Goal: Task Accomplishment & Management: Manage account settings

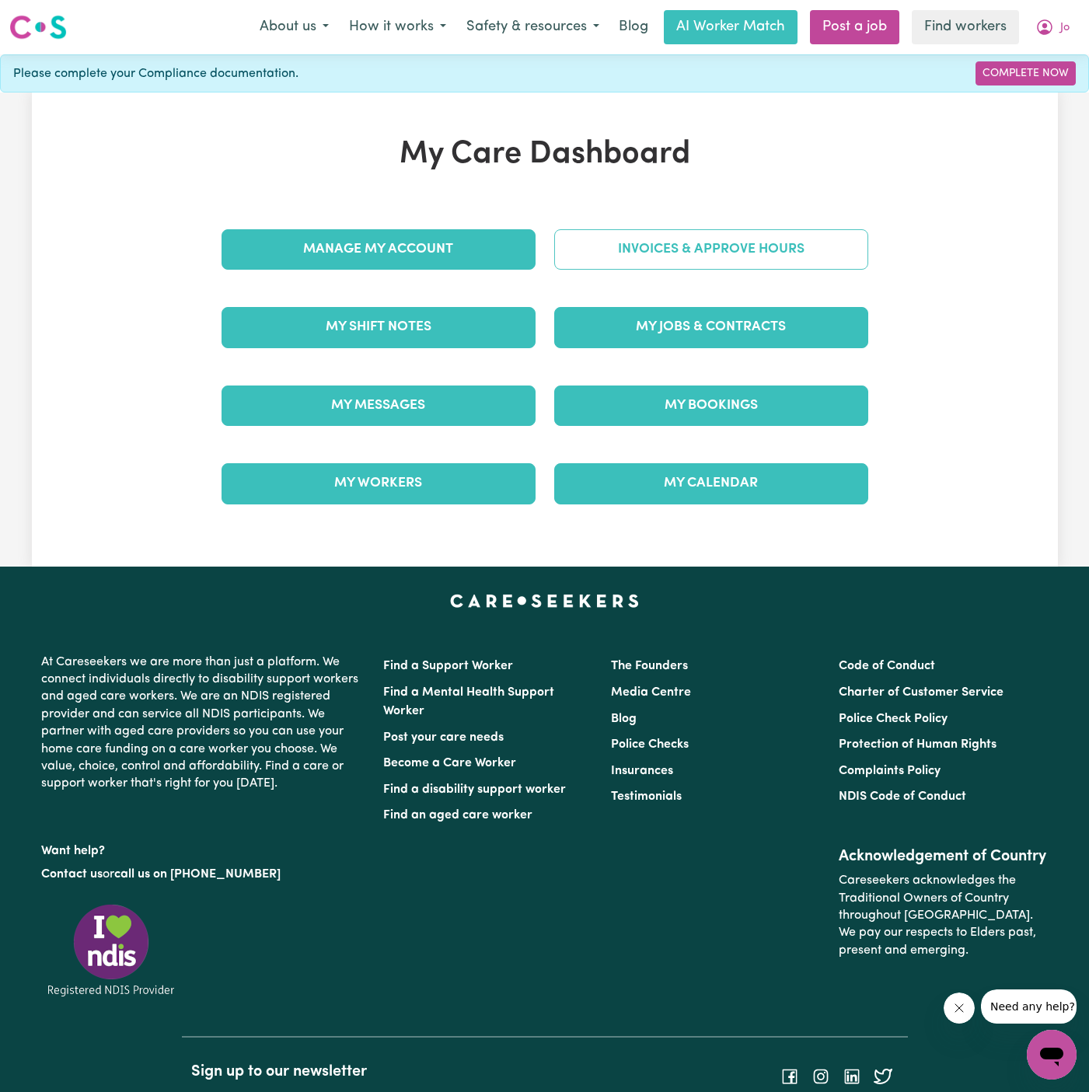
click at [761, 230] on link "Invoices & Approve Hours" at bounding box center [711, 249] width 314 height 40
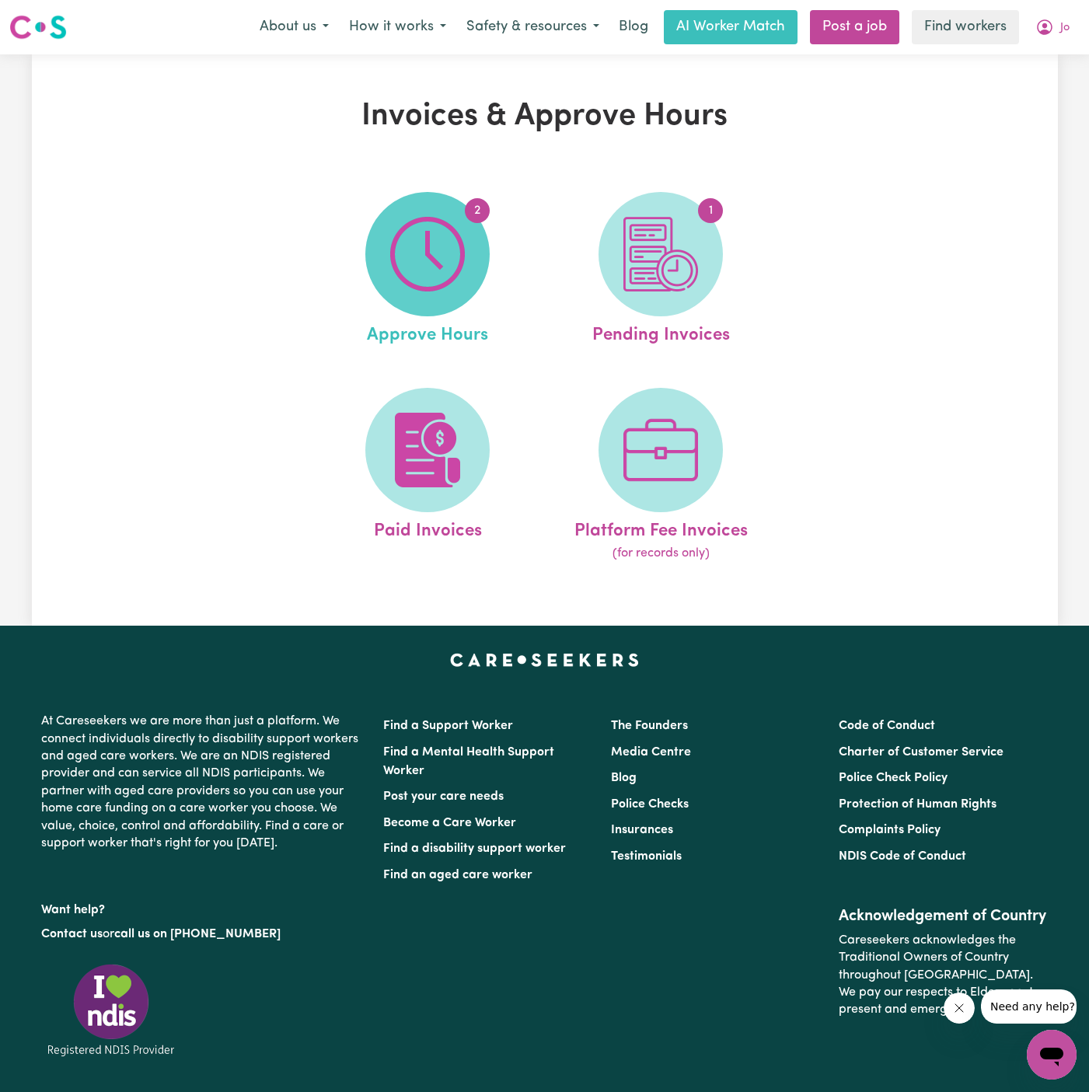
click at [419, 257] on img at bounding box center [427, 254] width 75 height 75
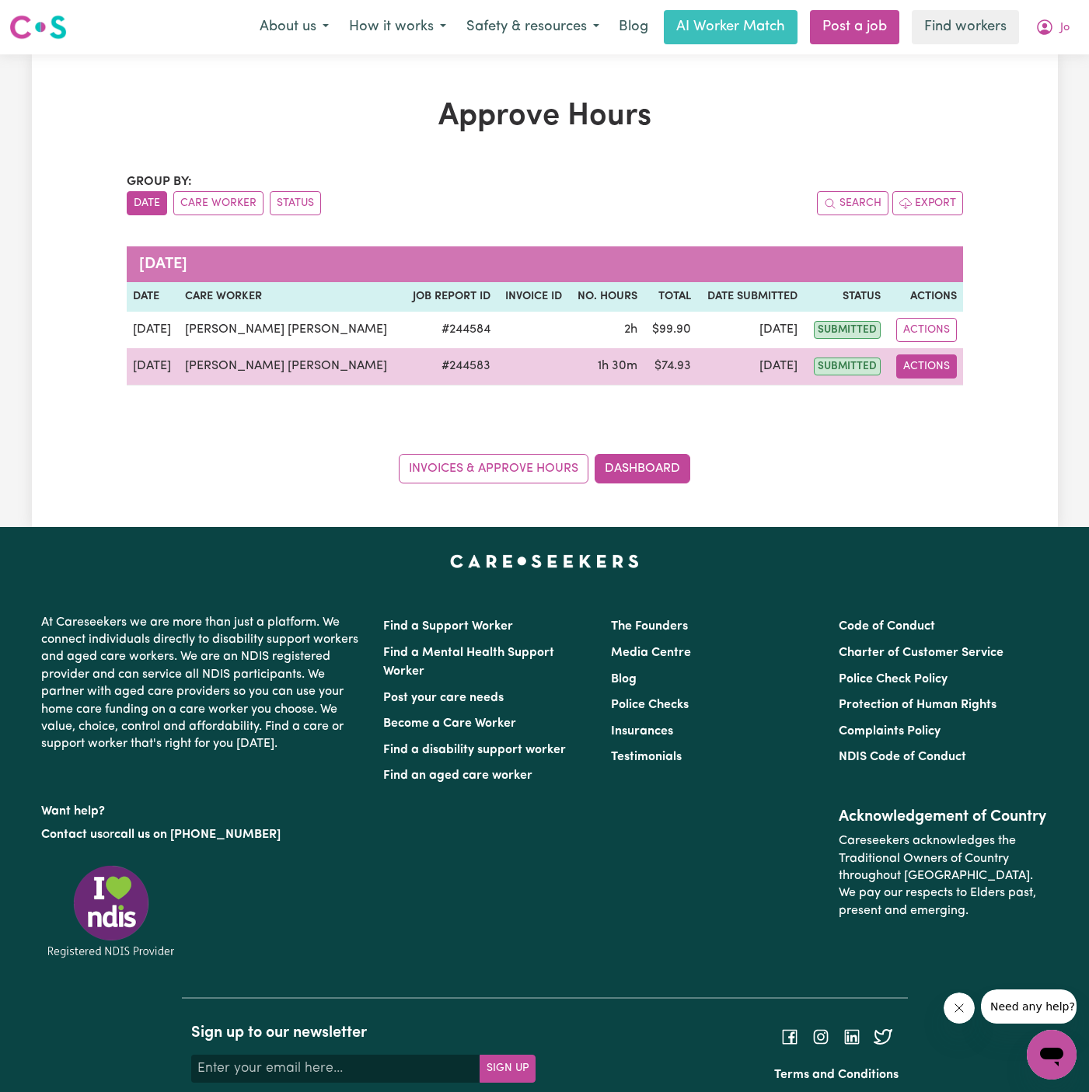
click at [926, 367] on button "Actions" at bounding box center [926, 366] width 61 height 24
click at [968, 393] on link "View Job Report" at bounding box center [965, 401] width 133 height 31
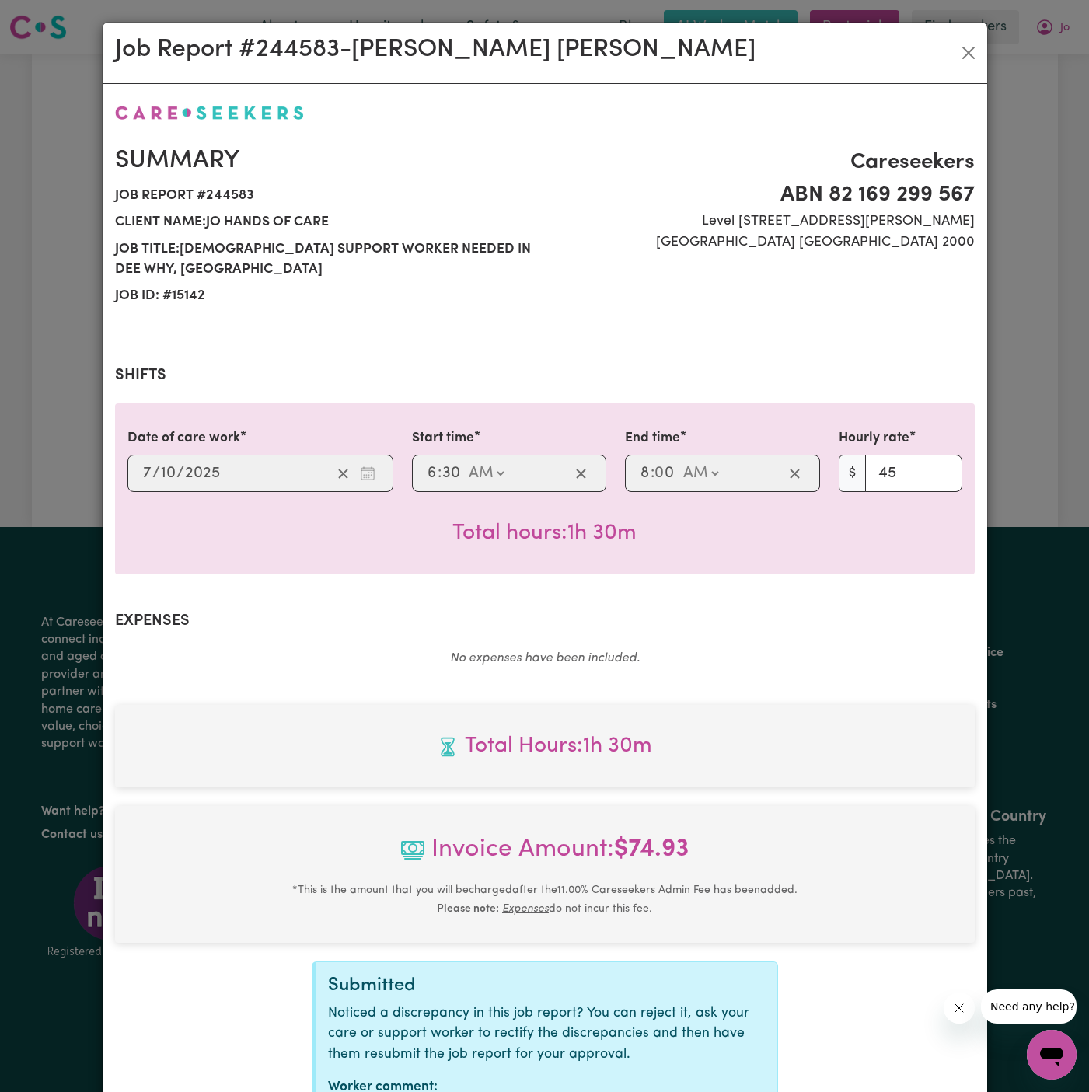
scroll to position [103, 0]
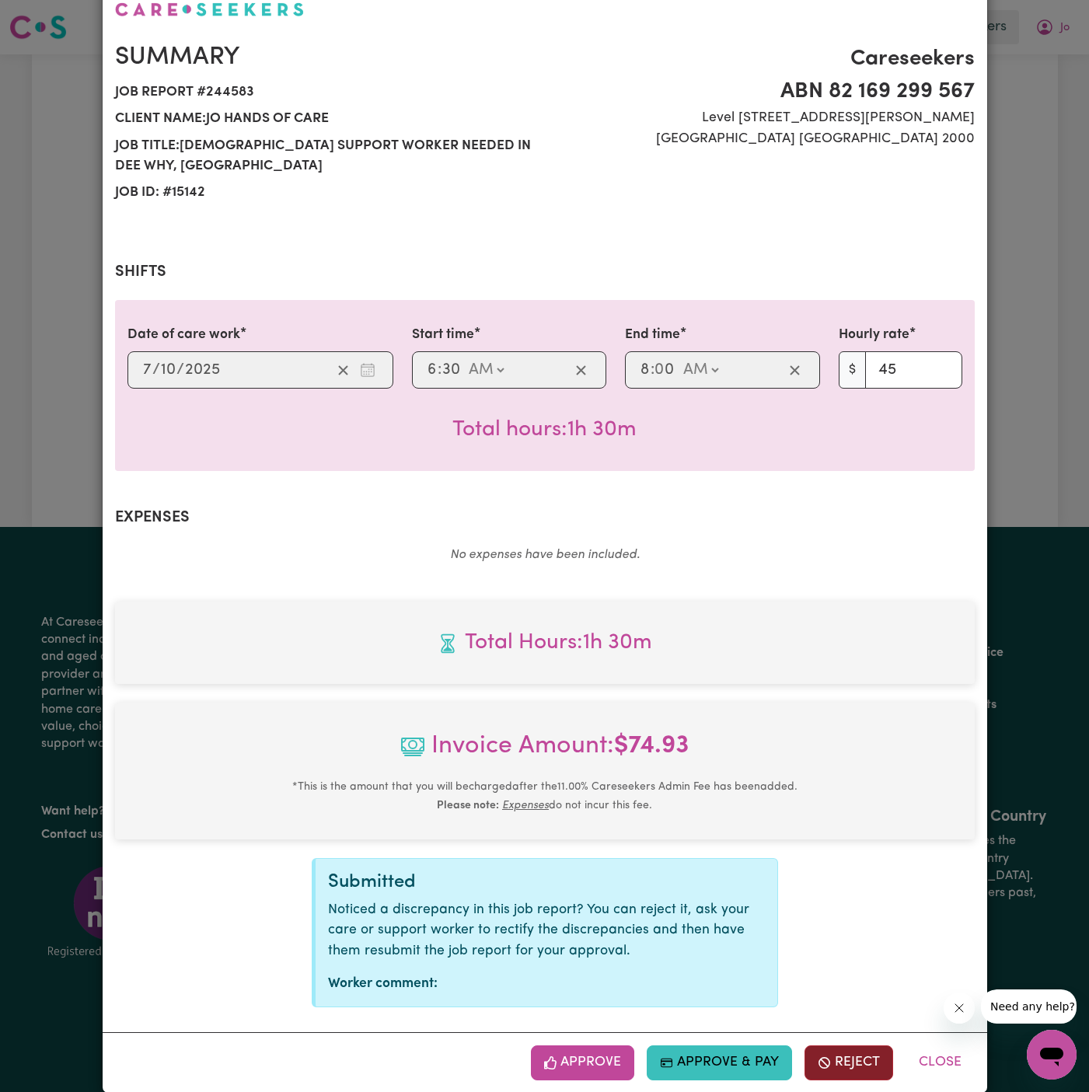
click at [839, 1045] on button "Reject" at bounding box center [848, 1062] width 89 height 34
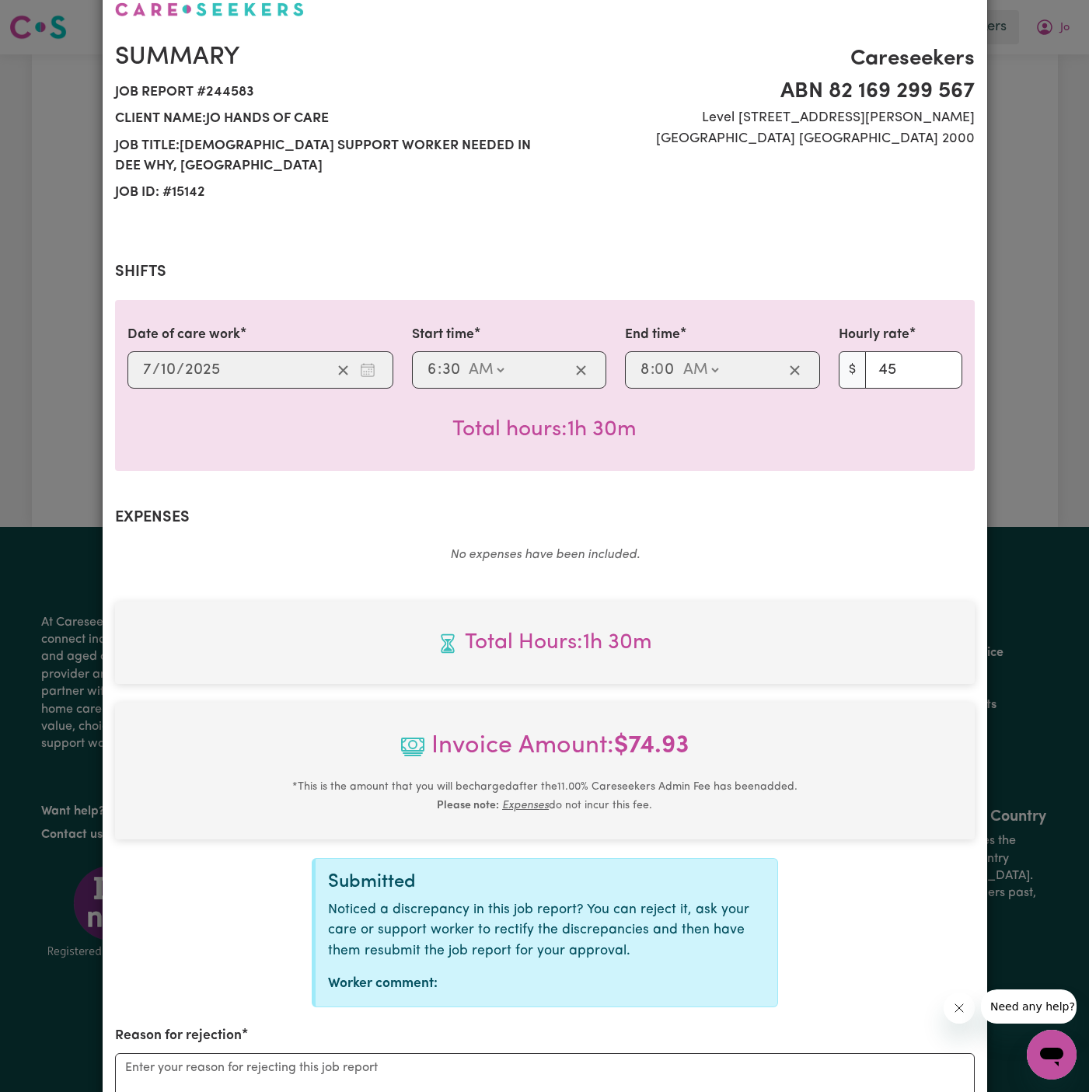
scroll to position [295, 0]
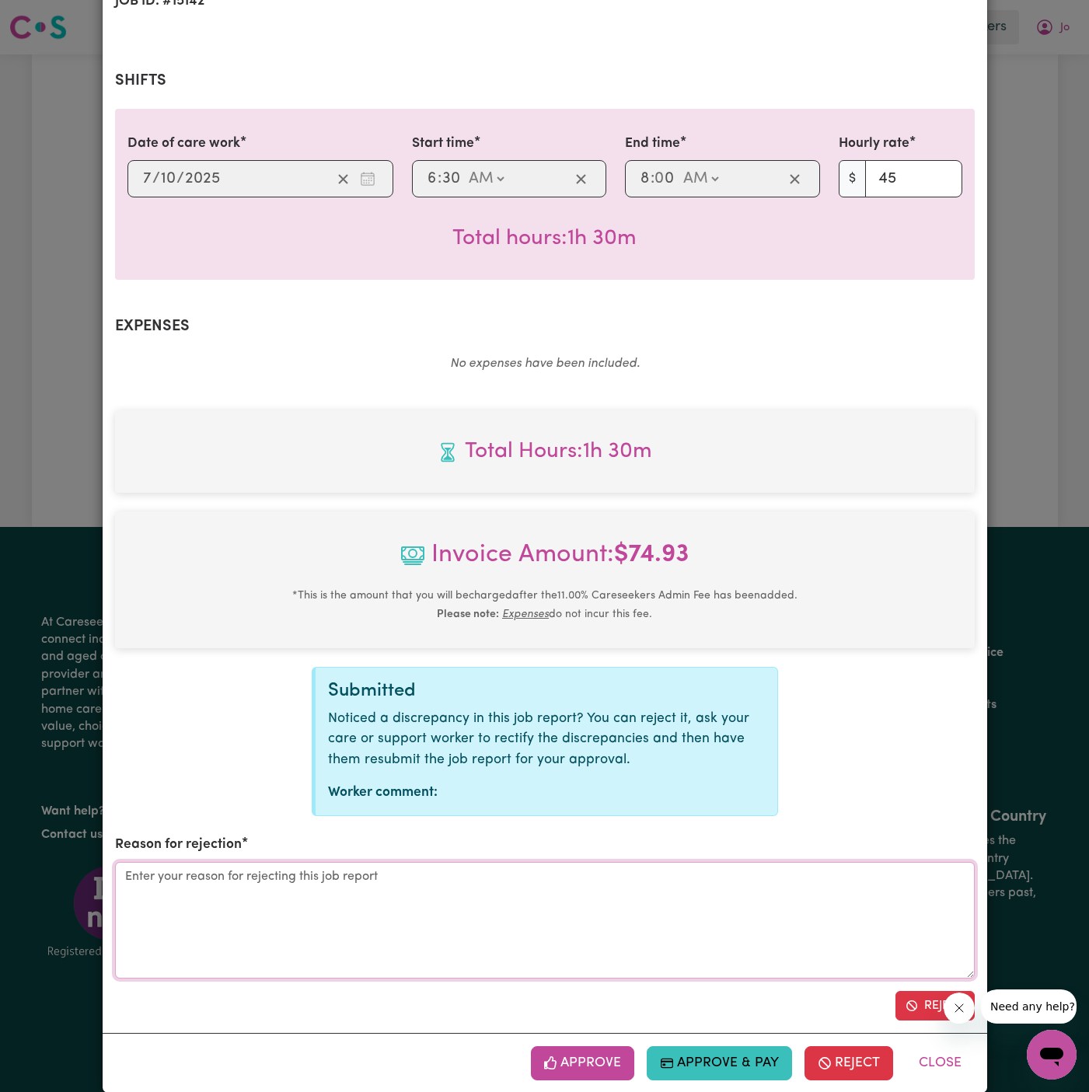
click at [480, 868] on textarea "Reason for rejection" at bounding box center [545, 920] width 860 height 117
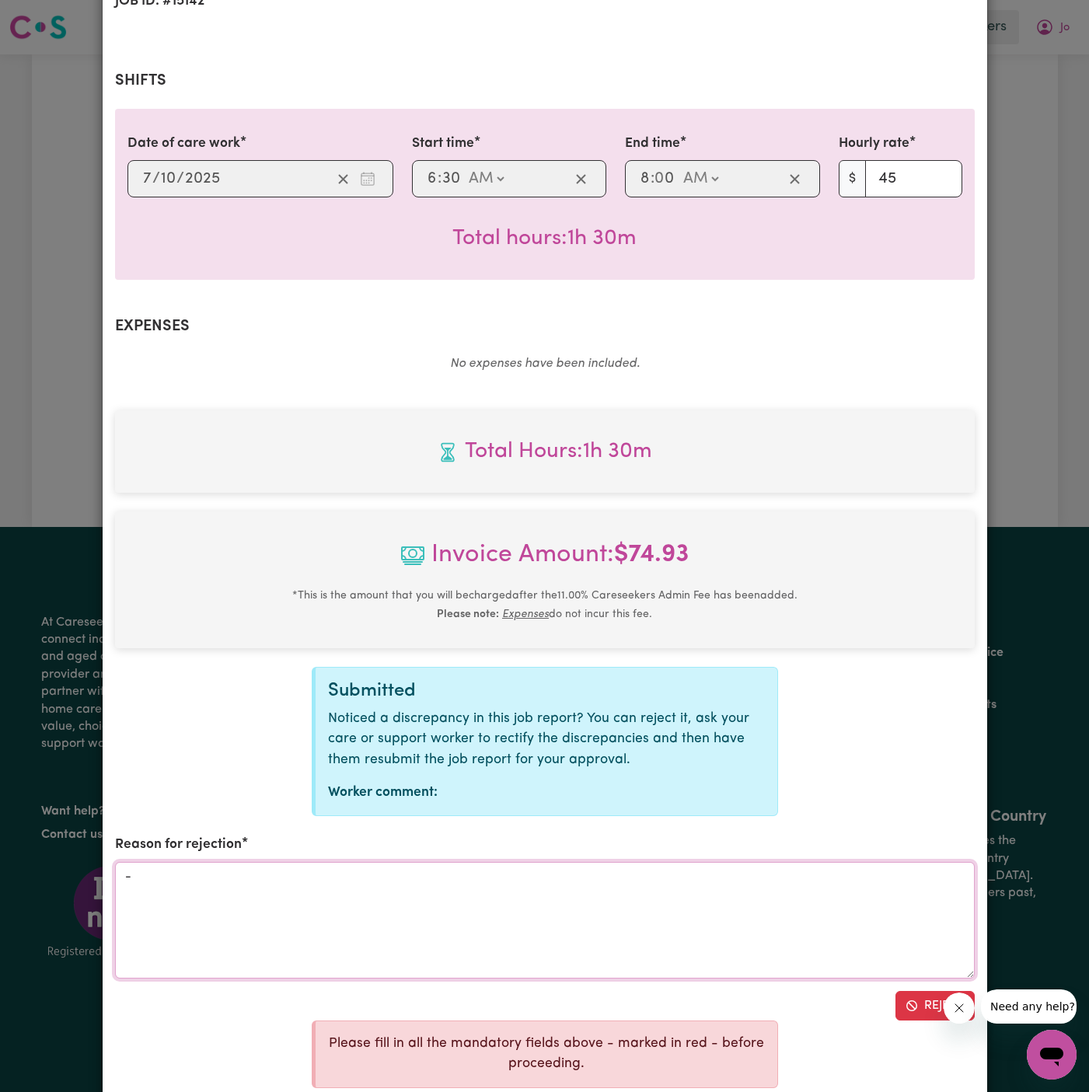
scroll to position [375, 0]
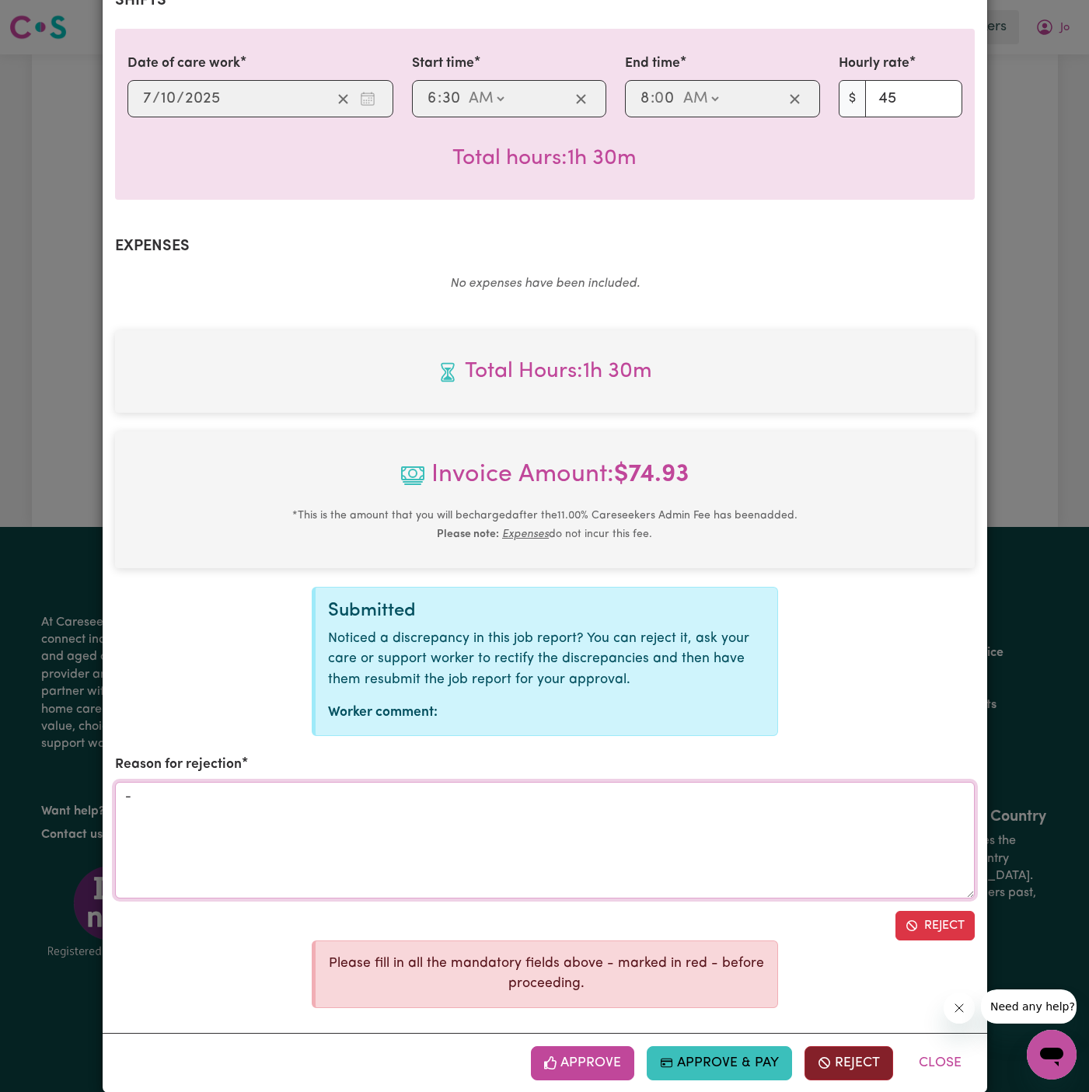
type textarea "-"
click at [845, 1048] on button "Reject" at bounding box center [848, 1063] width 89 height 34
click at [622, 791] on textarea "-" at bounding box center [545, 840] width 860 height 117
click at [938, 911] on button "Reject" at bounding box center [934, 926] width 79 height 30
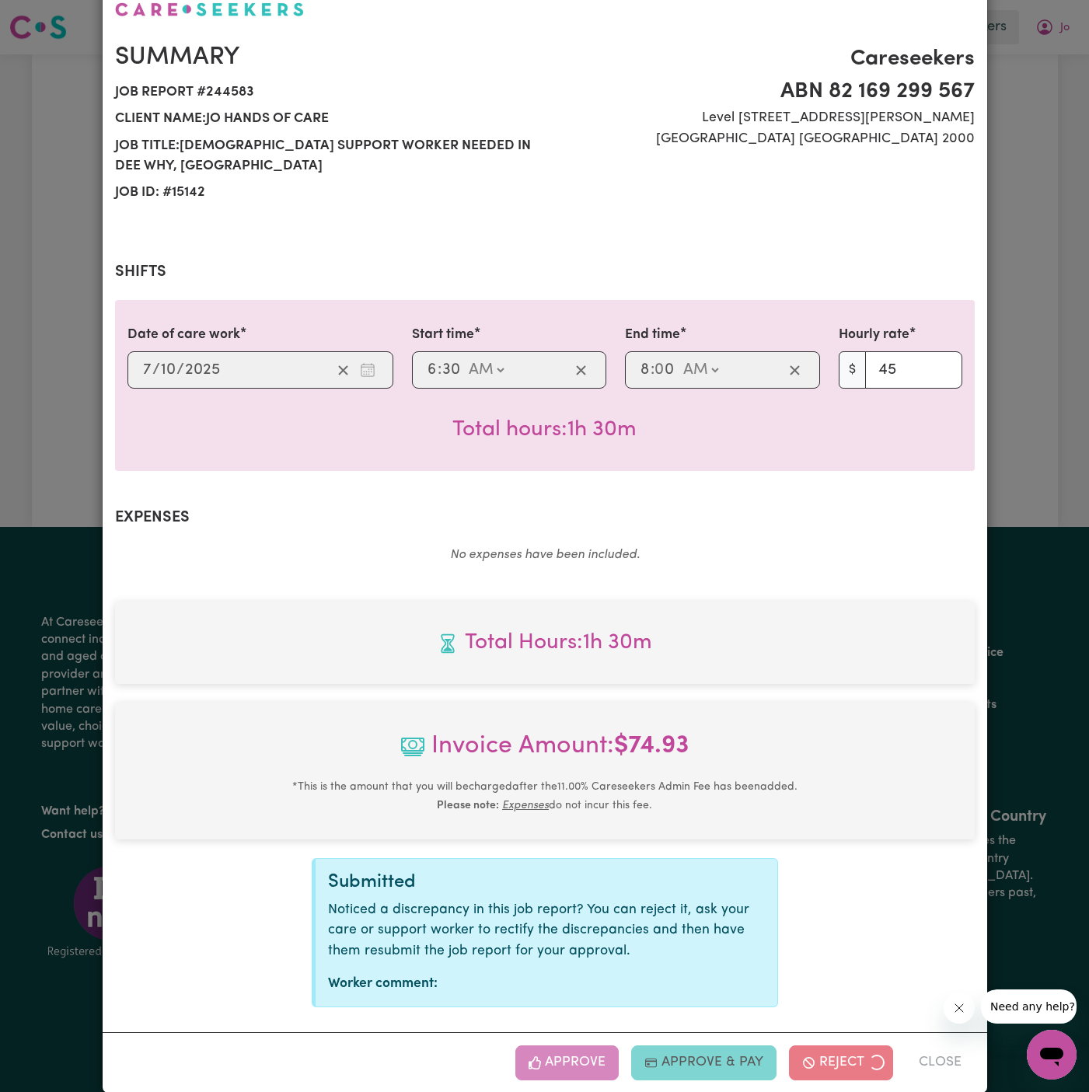
scroll to position [0, 0]
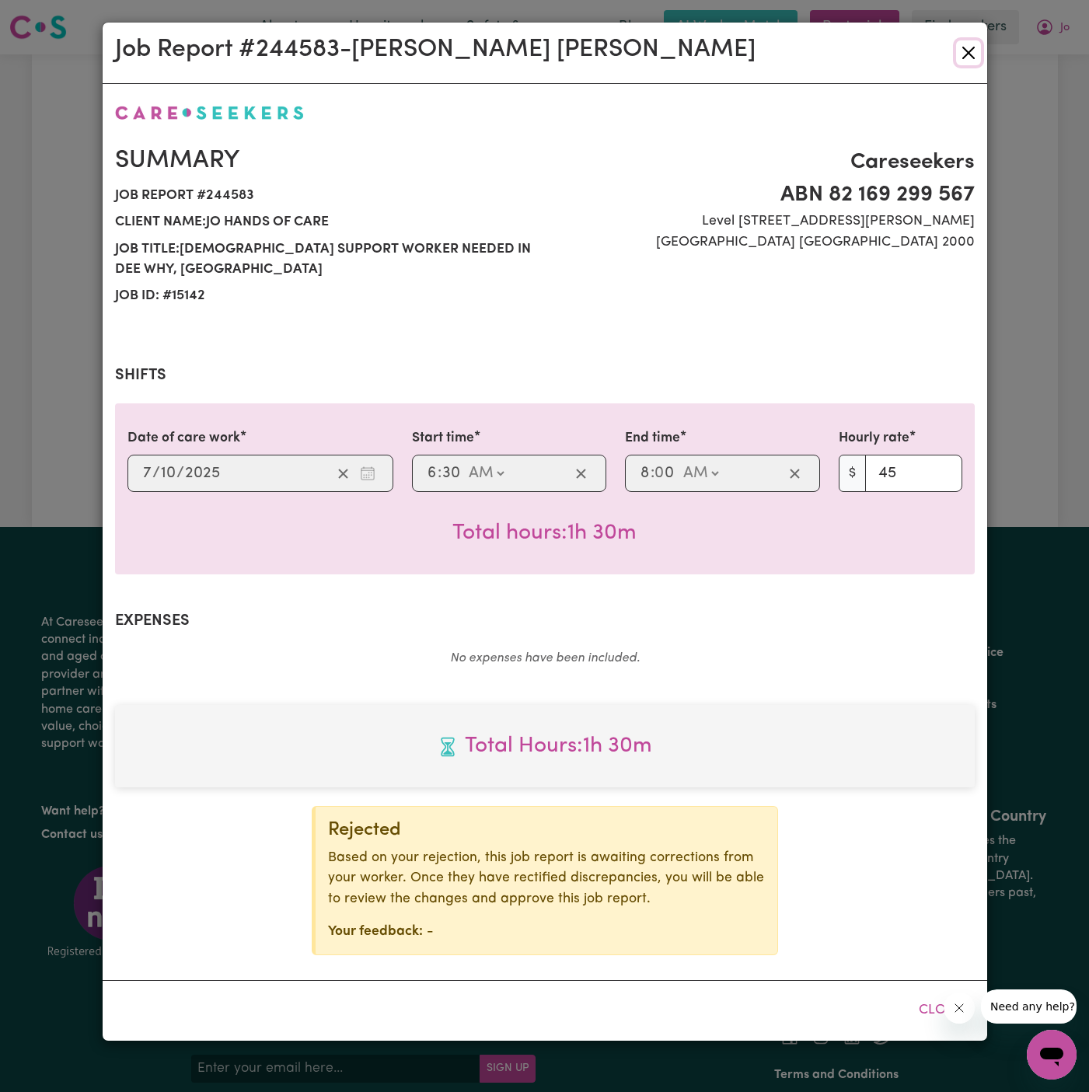
click at [964, 58] on button "Close" at bounding box center [968, 52] width 25 height 25
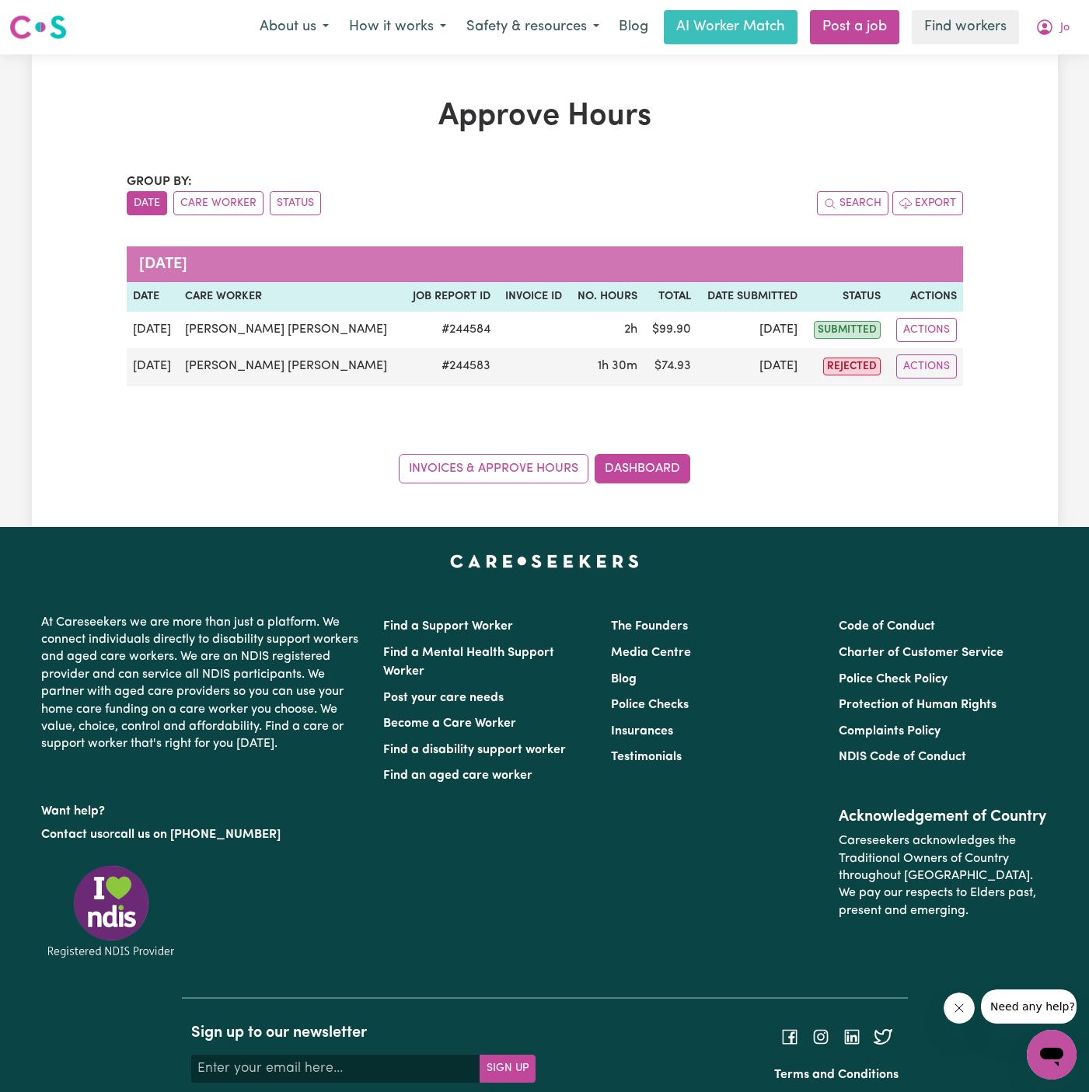
click at [926, 444] on div "Invoices & Approve Hours Dashboard" at bounding box center [545, 459] width 836 height 48
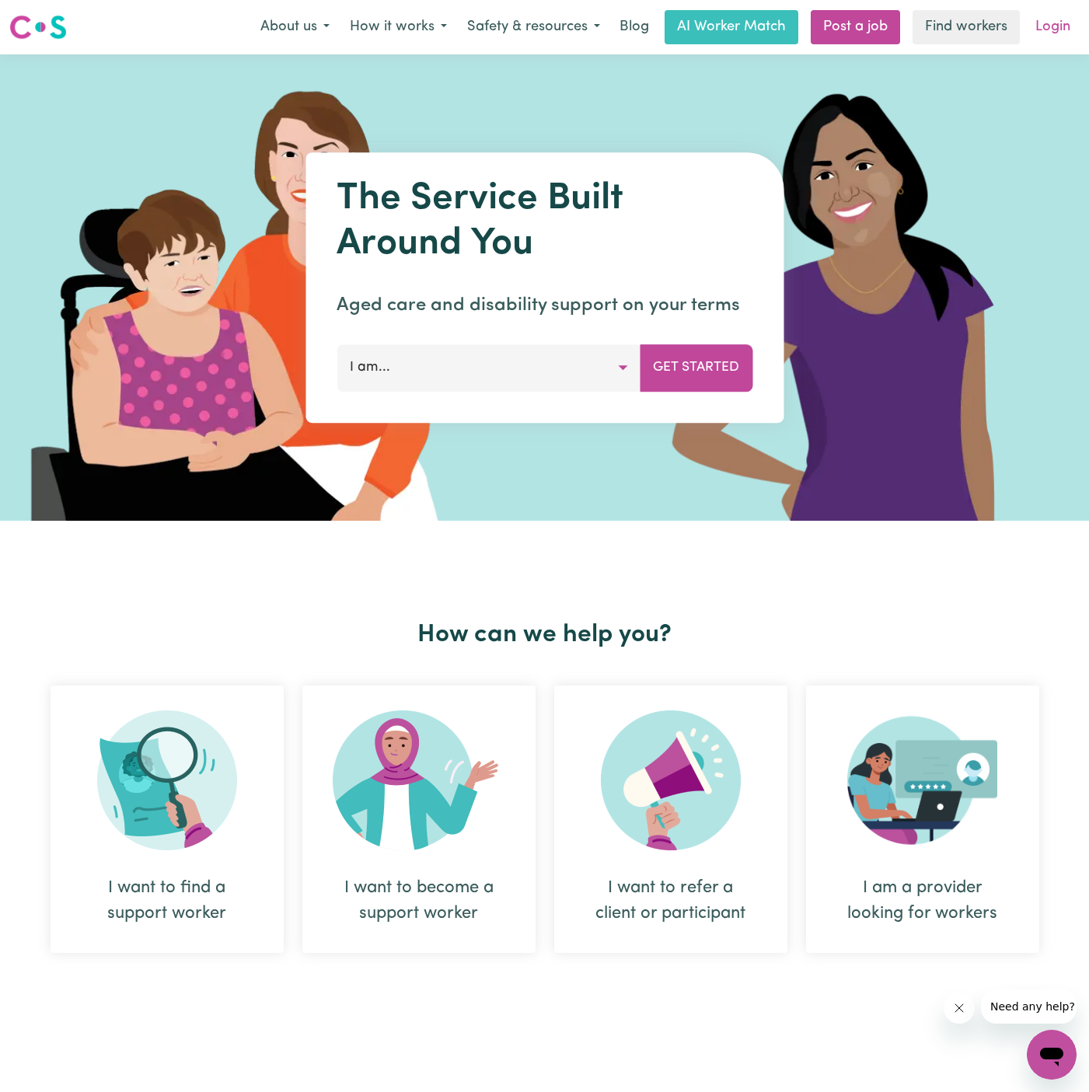
click at [1058, 23] on link "Login" at bounding box center [1053, 27] width 54 height 34
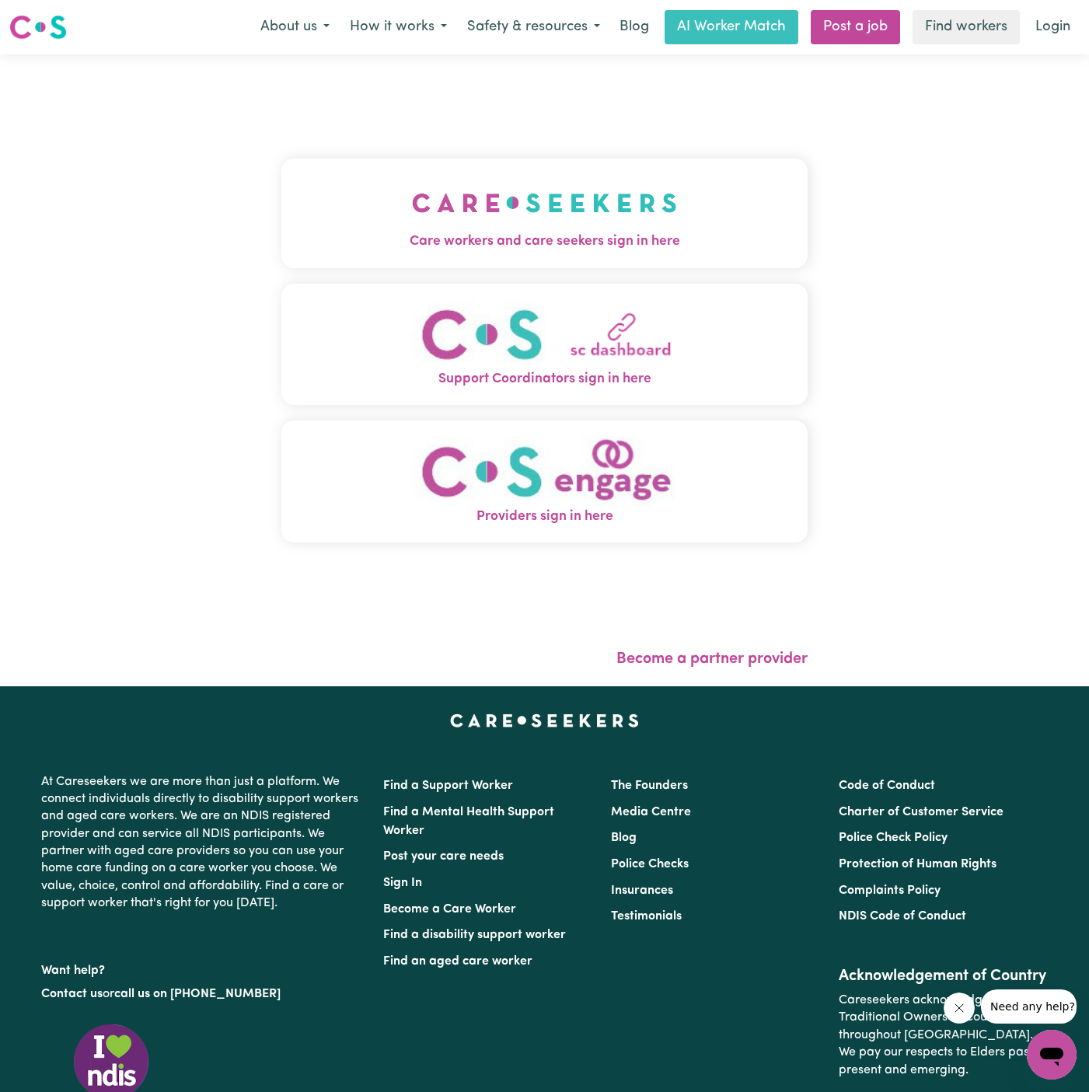
click at [339, 192] on button "Care workers and care seekers sign in here" at bounding box center [544, 213] width 526 height 109
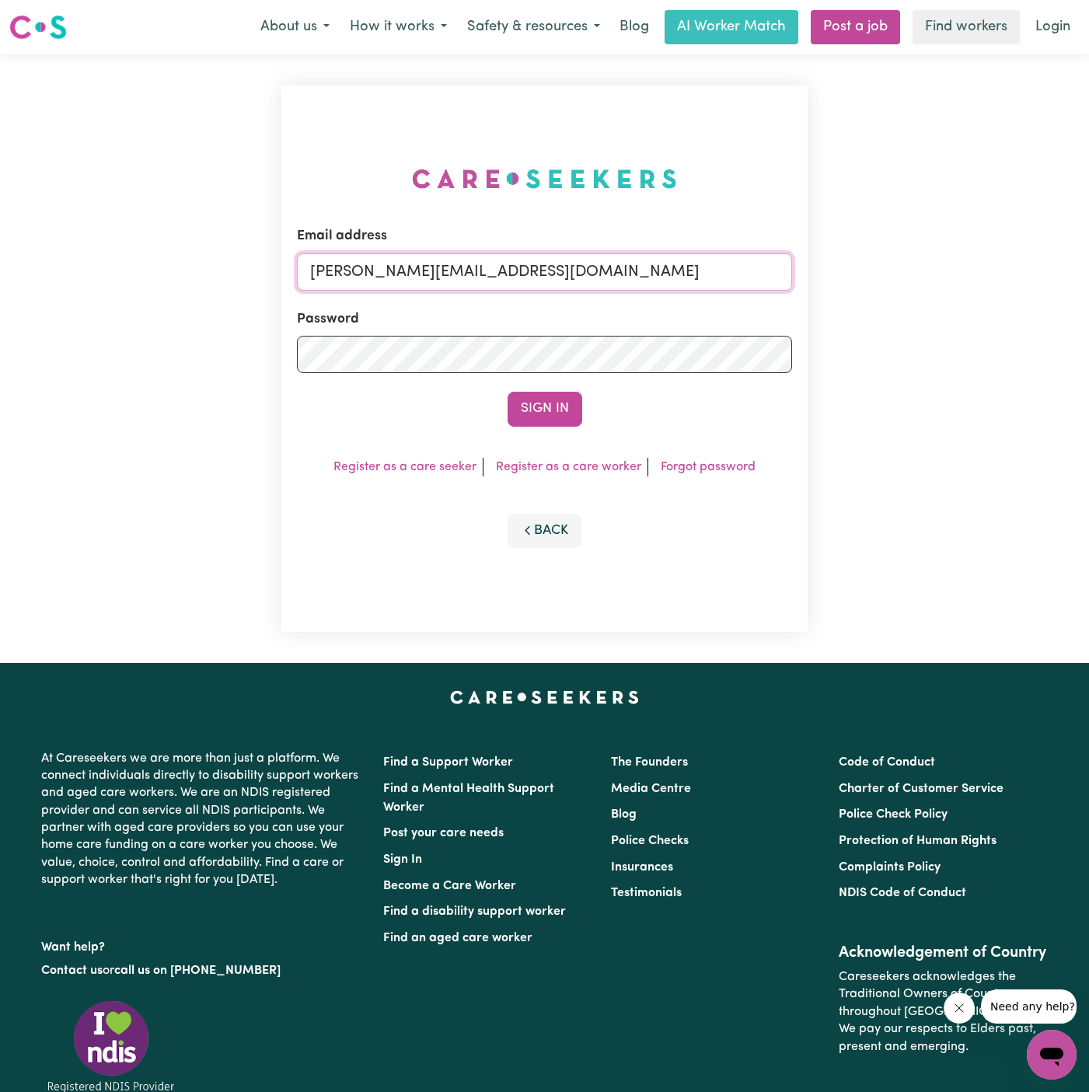
click at [602, 275] on input "[PERSON_NAME][EMAIL_ADDRESS][DOMAIN_NAME]" at bounding box center [544, 271] width 495 height 37
drag, startPoint x: 389, startPoint y: 273, endPoint x: 1097, endPoint y: 272, distance: 708.1
click at [1088, 272] on html "Menu About us How it works Safety & resources Blog AI Worker Match Post a job F…" at bounding box center [544, 648] width 1089 height 1296
click at [508, 392] on button "Sign In" at bounding box center [545, 409] width 75 height 34
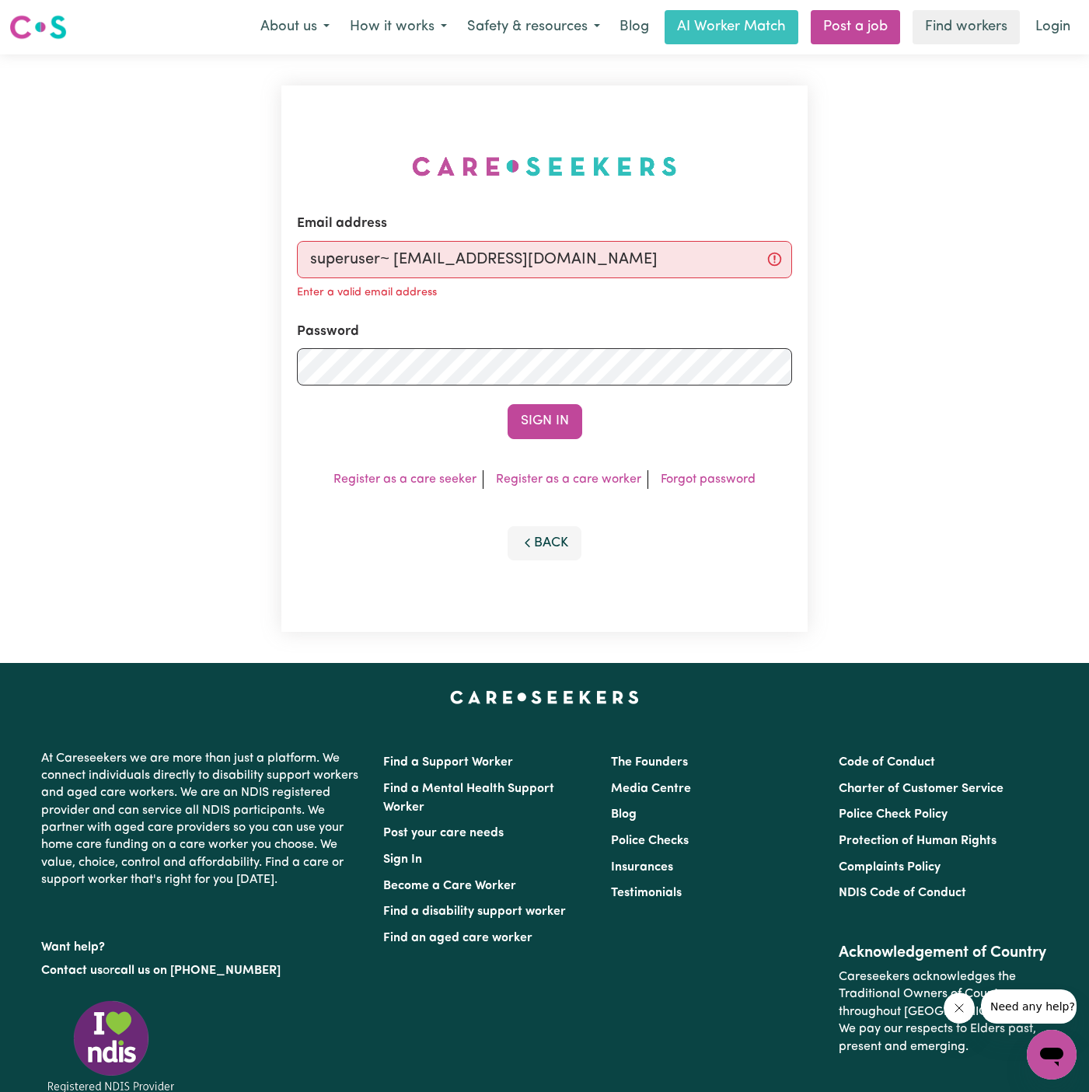
click at [508, 404] on button "Sign In" at bounding box center [545, 421] width 75 height 34
click at [393, 263] on input "superuser~ [EMAIL_ADDRESS][DOMAIN_NAME]" at bounding box center [544, 259] width 495 height 37
type input "superuser~[EMAIL_ADDRESS][DOMAIN_NAME]"
click at [508, 404] on button "Sign In" at bounding box center [545, 421] width 75 height 34
